Goal: Information Seeking & Learning: Learn about a topic

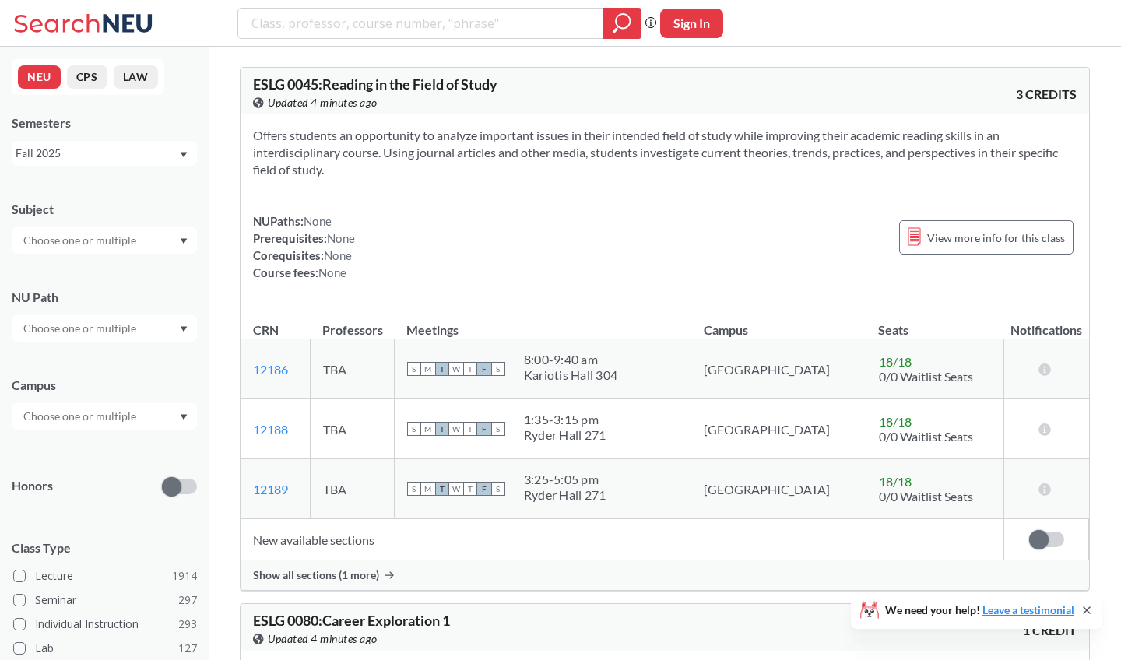
click at [86, 245] on input "text" at bounding box center [81, 240] width 131 height 19
click at [82, 277] on p "Computer Science" at bounding box center [108, 284] width 176 height 16
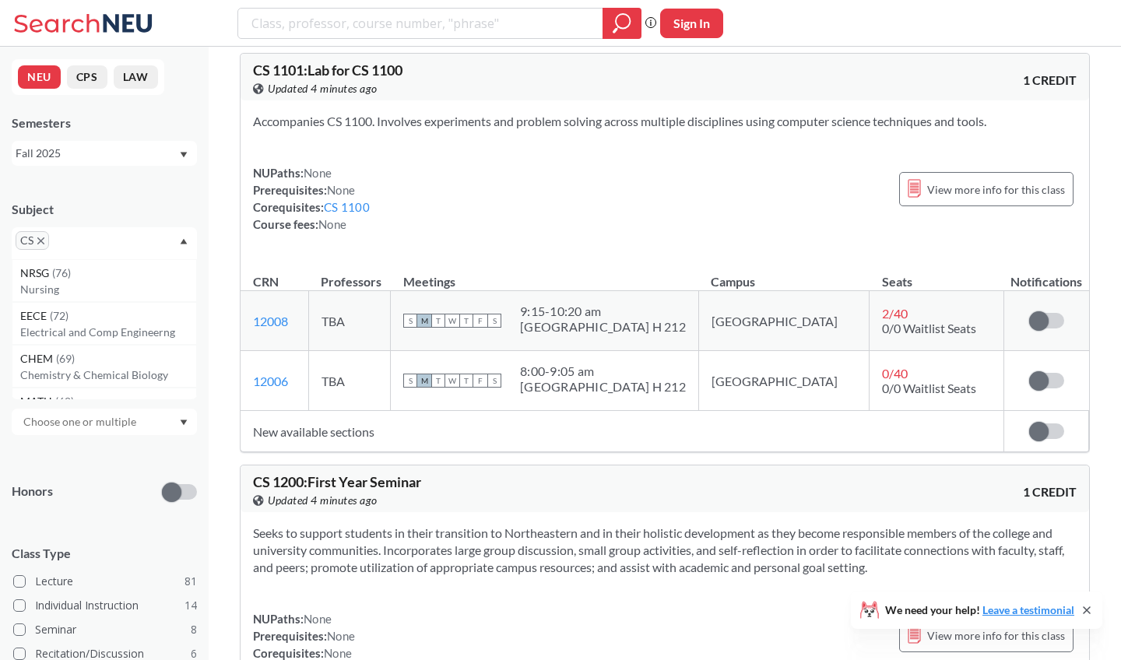
scroll to position [512, 0]
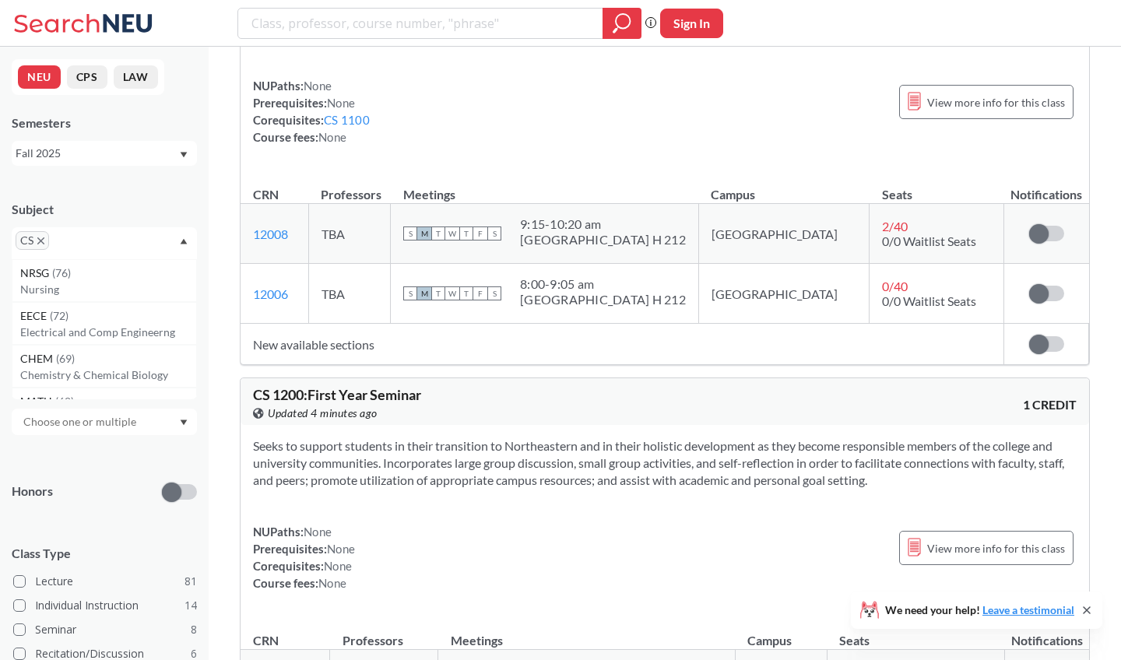
click at [83, 149] on div "Fall 2025" at bounding box center [97, 153] width 163 height 17
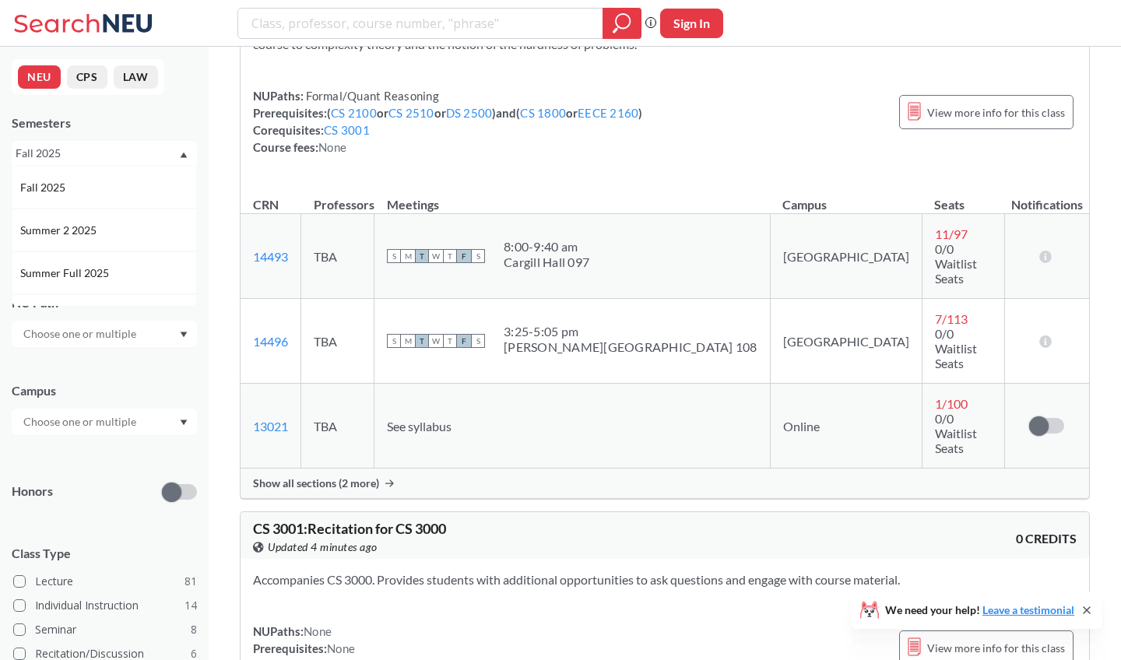
scroll to position [6761, 0]
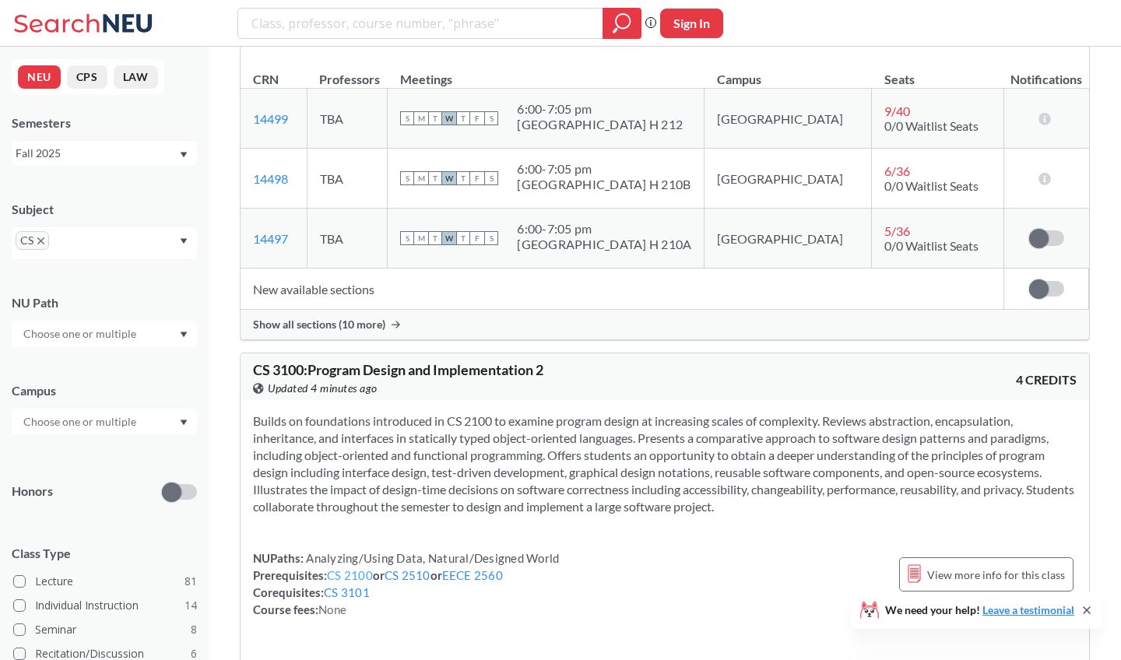
click at [357, 568] on link "CS 2100" at bounding box center [350, 575] width 46 height 14
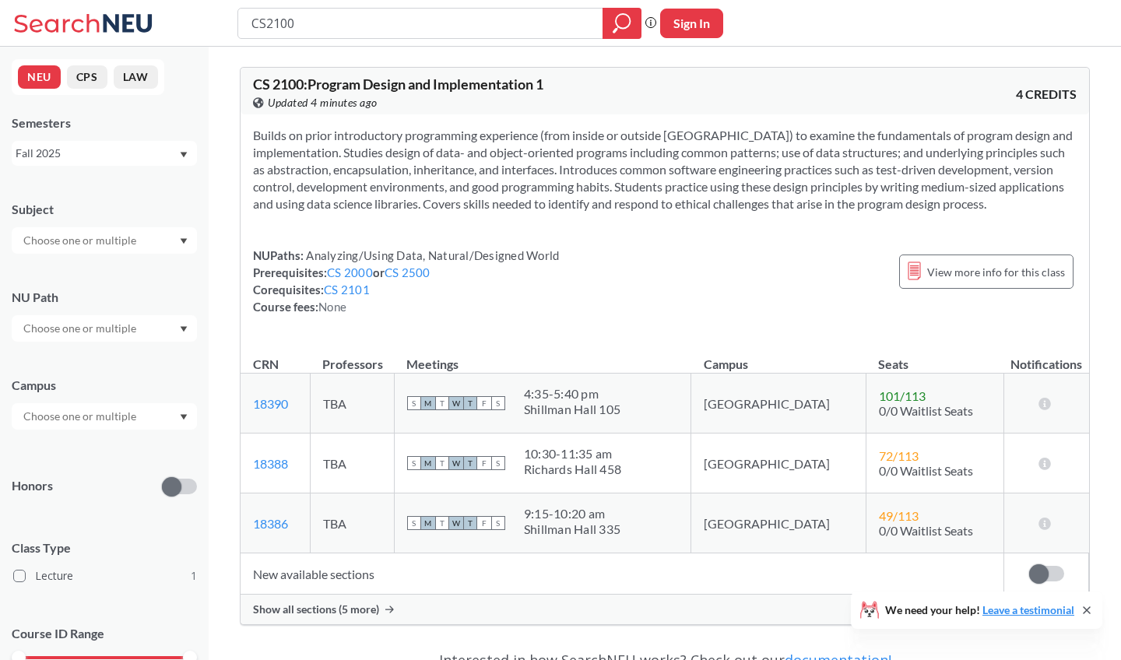
click at [104, 149] on div "Fall 2025" at bounding box center [97, 153] width 163 height 17
click at [89, 256] on div "Summer Full 2025" at bounding box center [104, 272] width 185 height 43
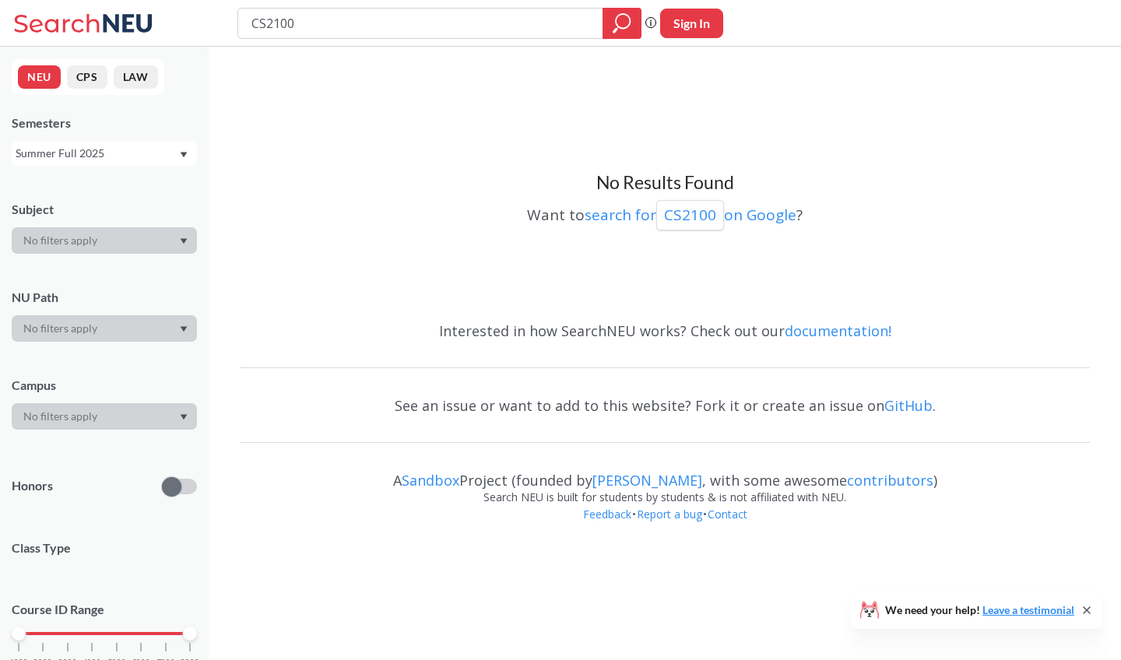
click at [143, 153] on div "Summer Full 2025" at bounding box center [97, 153] width 163 height 17
click at [100, 249] on div "Spring 2025" at bounding box center [108, 257] width 176 height 17
click at [153, 216] on div "Subject" at bounding box center [104, 209] width 185 height 17
click at [470, 13] on input "CS2100" at bounding box center [421, 23] width 342 height 26
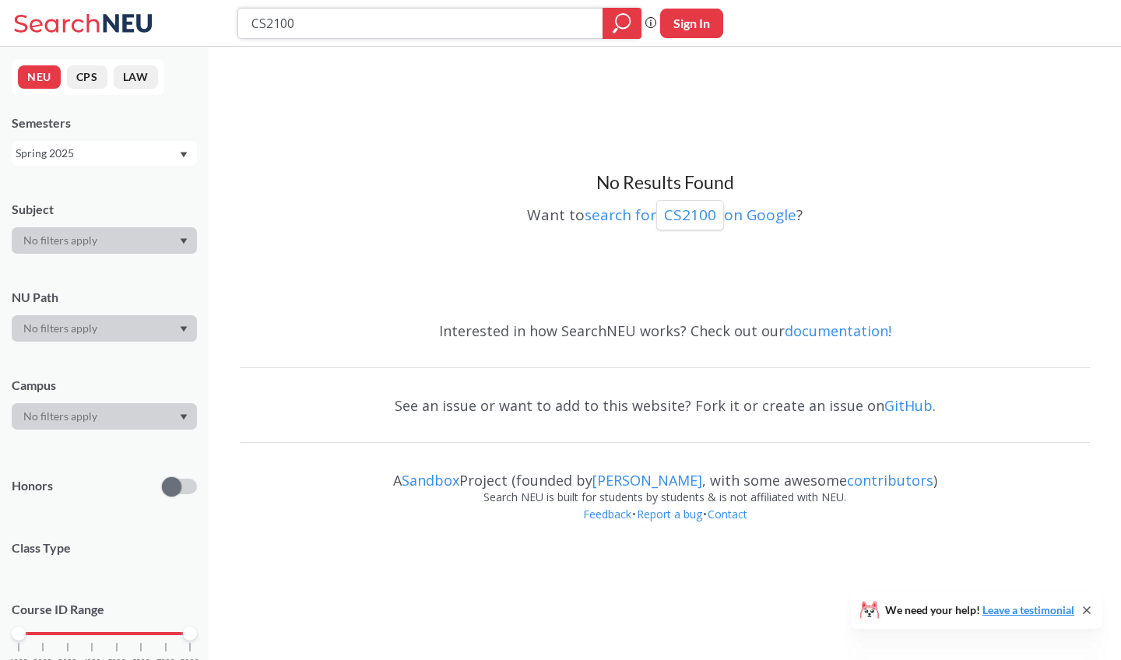
click at [470, 13] on input "CS2100" at bounding box center [421, 23] width 342 height 26
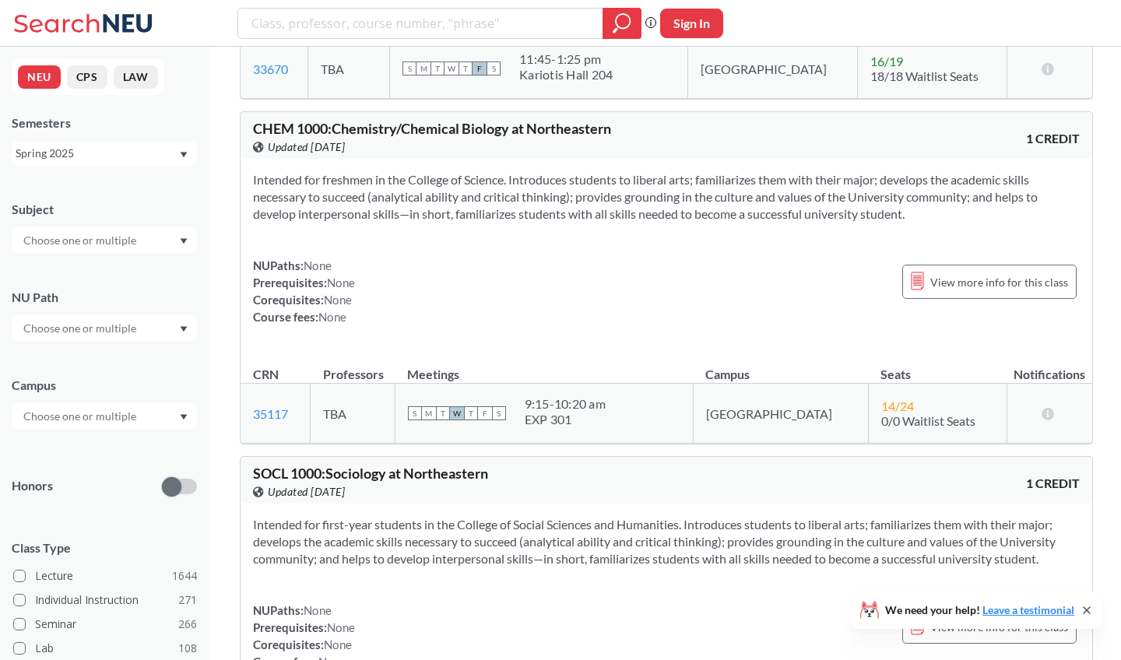
scroll to position [3389, 0]
click at [280, 407] on link "35117" at bounding box center [270, 414] width 35 height 15
